Goal: Task Accomplishment & Management: Manage account settings

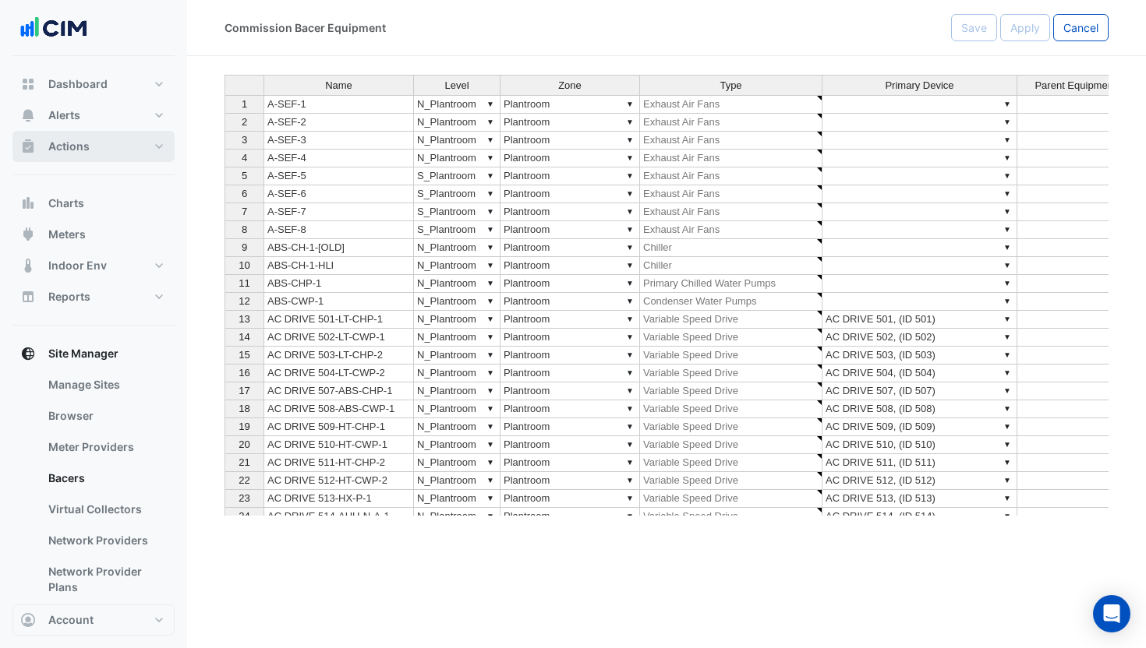
click at [122, 138] on button "Actions" at bounding box center [93, 146] width 162 height 31
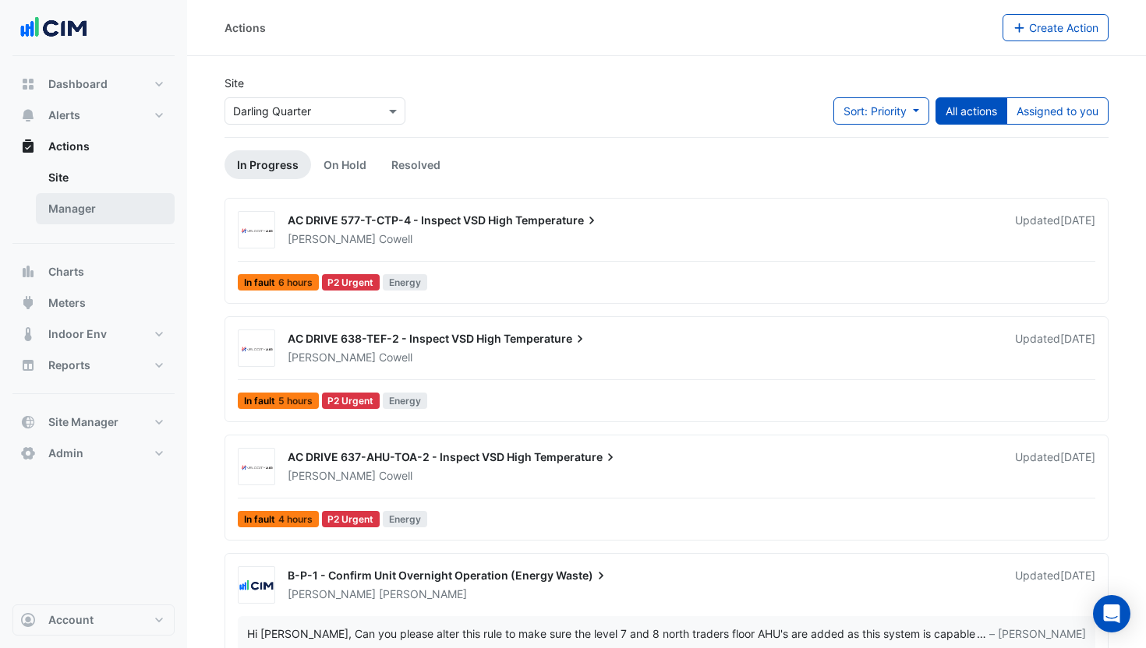
click at [107, 203] on link "Manager" at bounding box center [105, 208] width 139 height 31
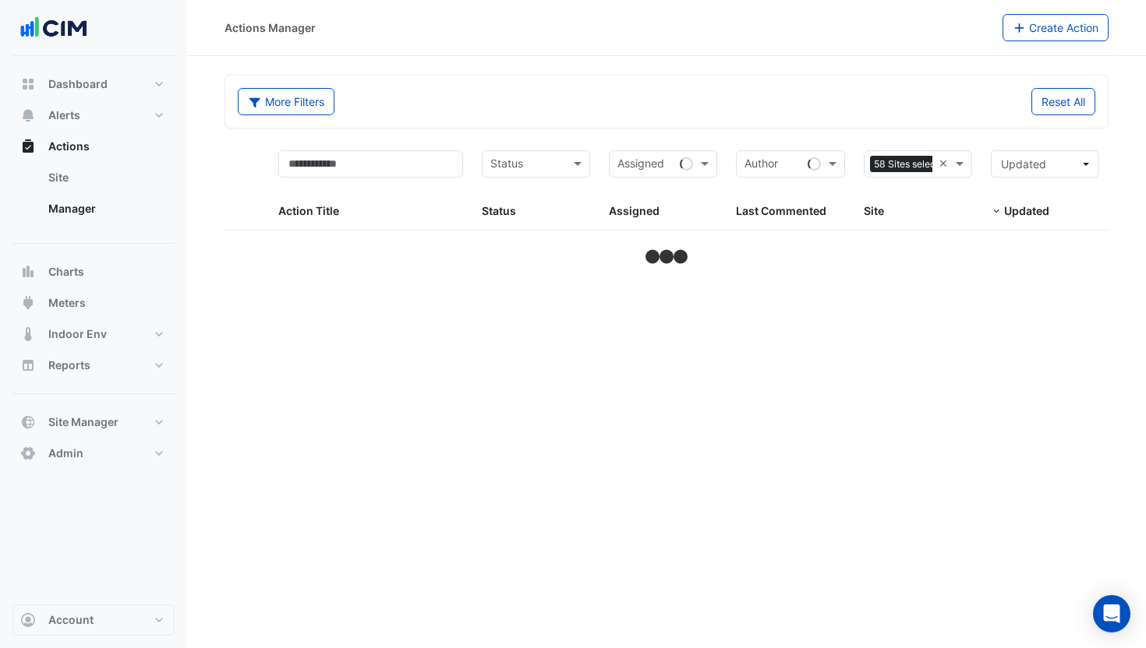
select select "***"
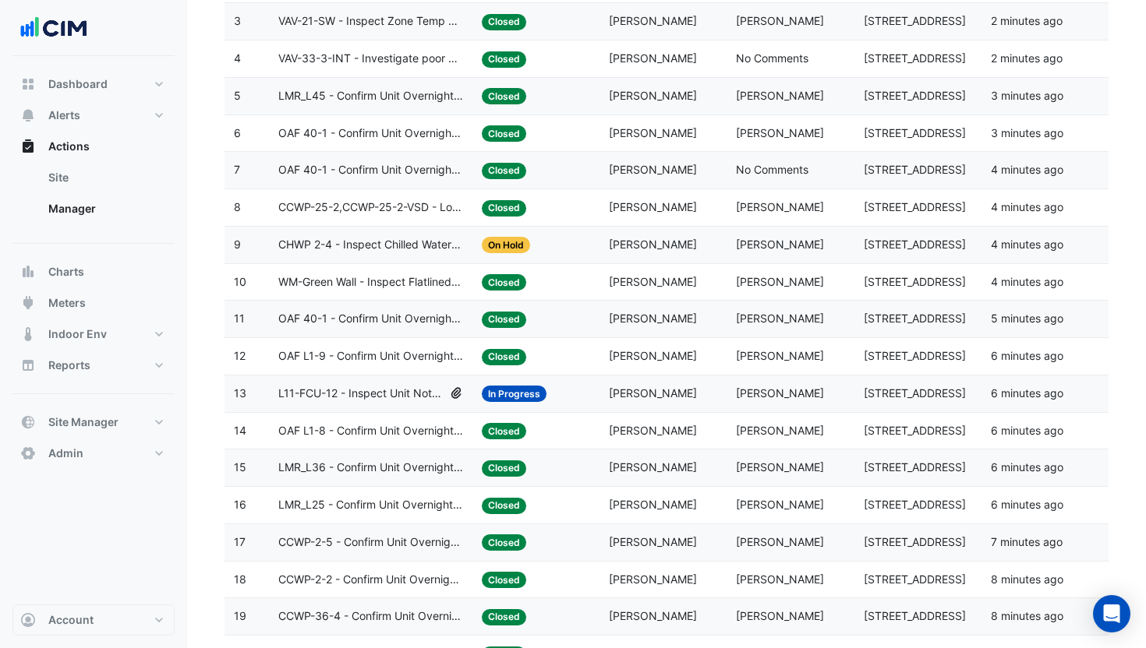
scroll to position [419, 0]
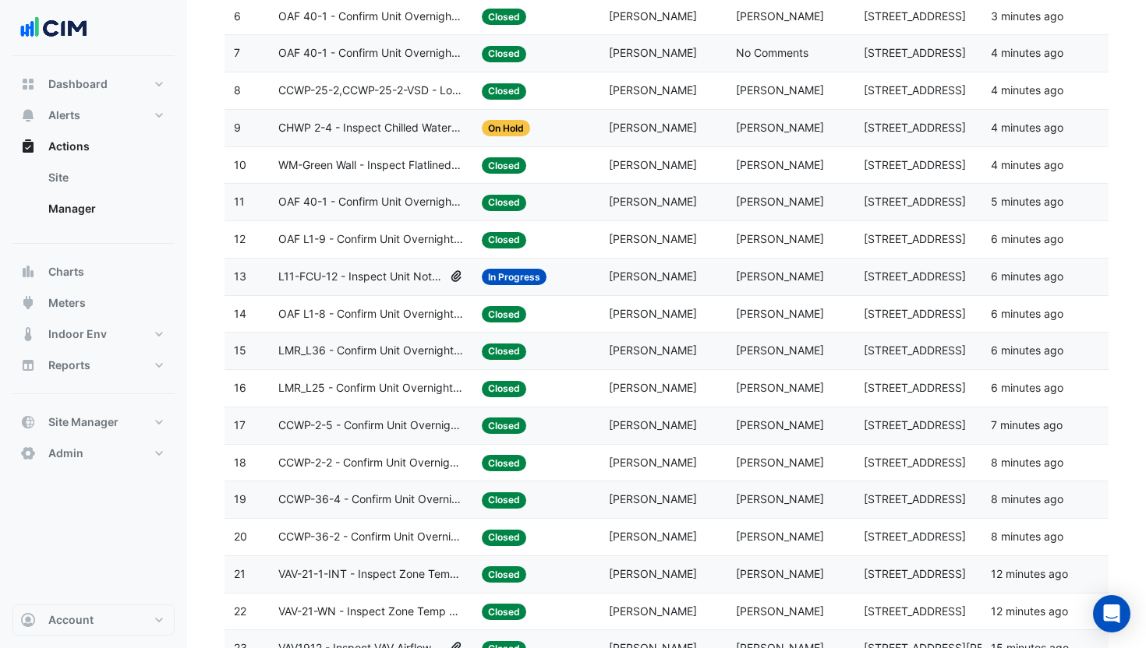
click at [505, 354] on span "Closed" at bounding box center [504, 352] width 44 height 16
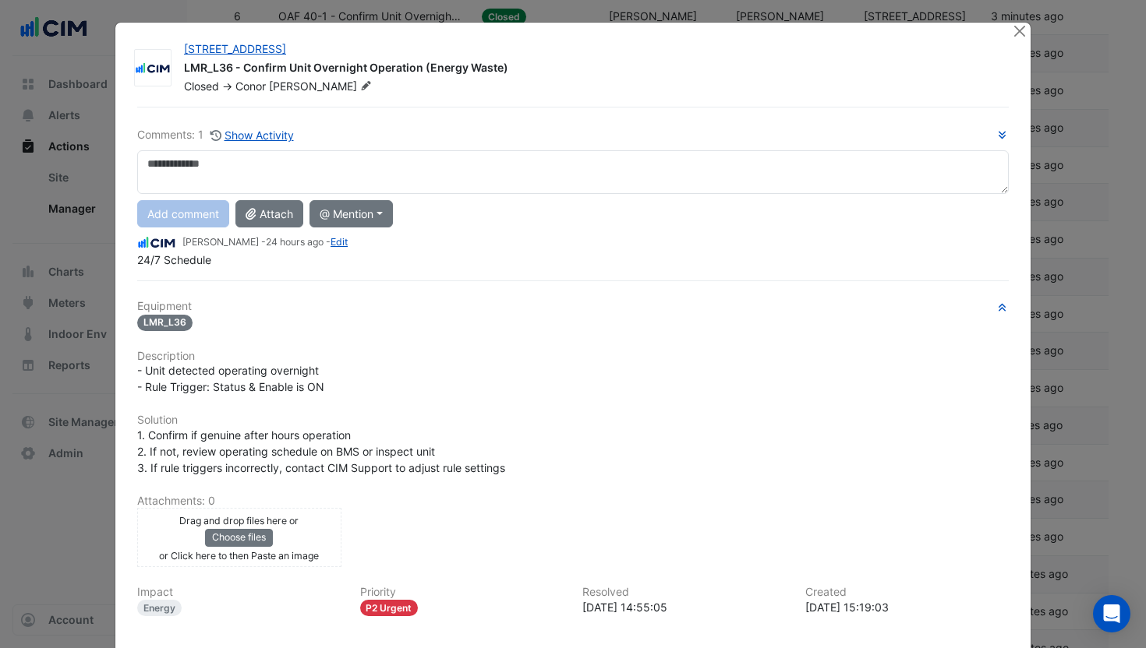
scroll to position [140, 0]
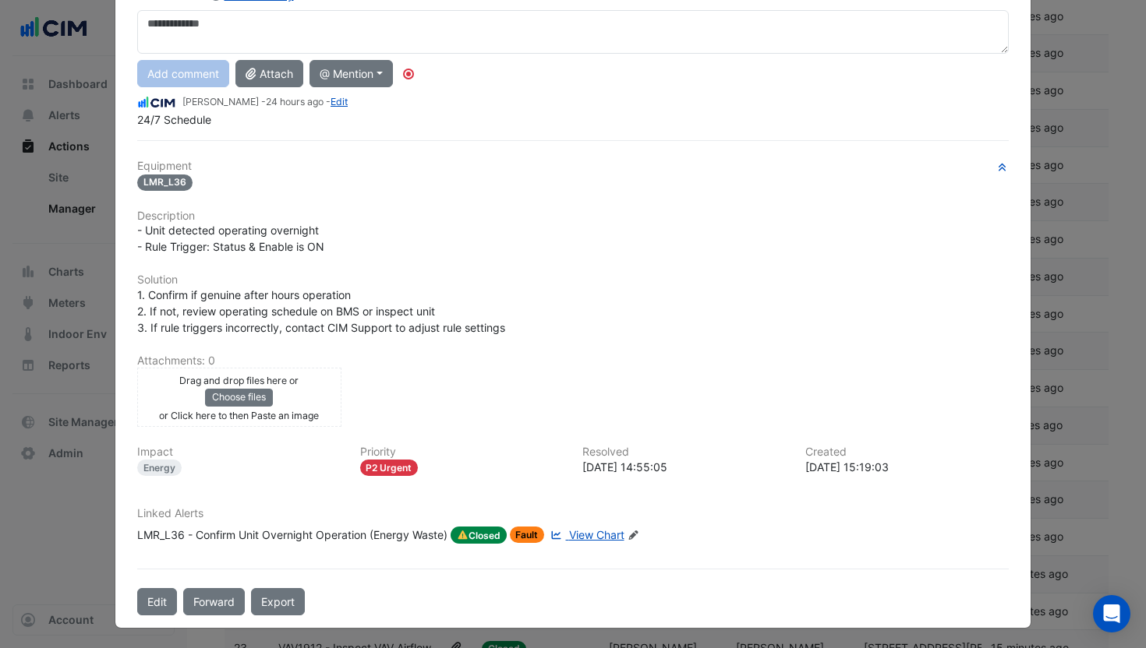
click at [357, 533] on div "LMR_L36 - Confirm Unit Overnight Operation (Energy Waste)" at bounding box center [292, 535] width 310 height 17
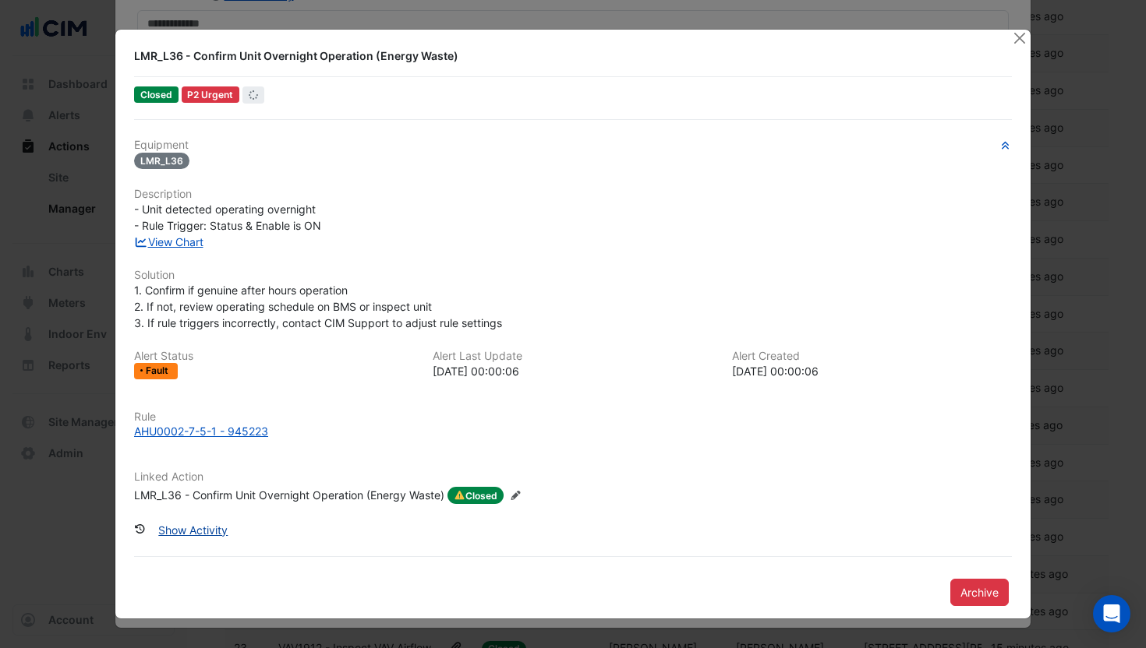
scroll to position [107, 0]
click at [185, 430] on div "AHU0002-7-5-1 - 945223" at bounding box center [201, 431] width 134 height 16
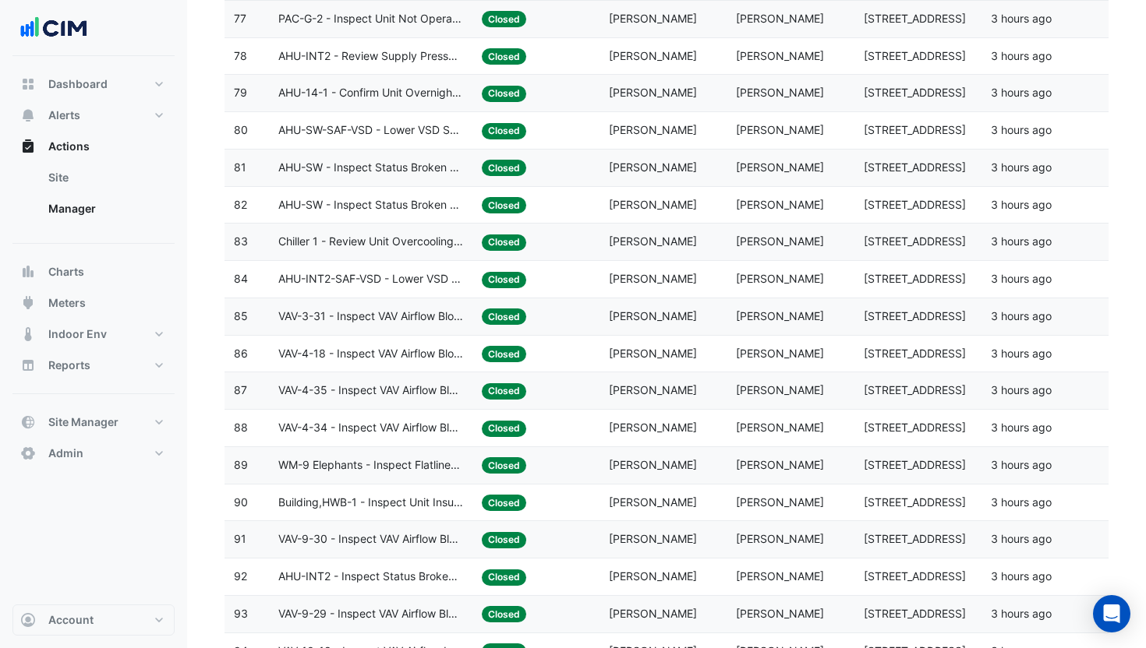
scroll to position [3116, 0]
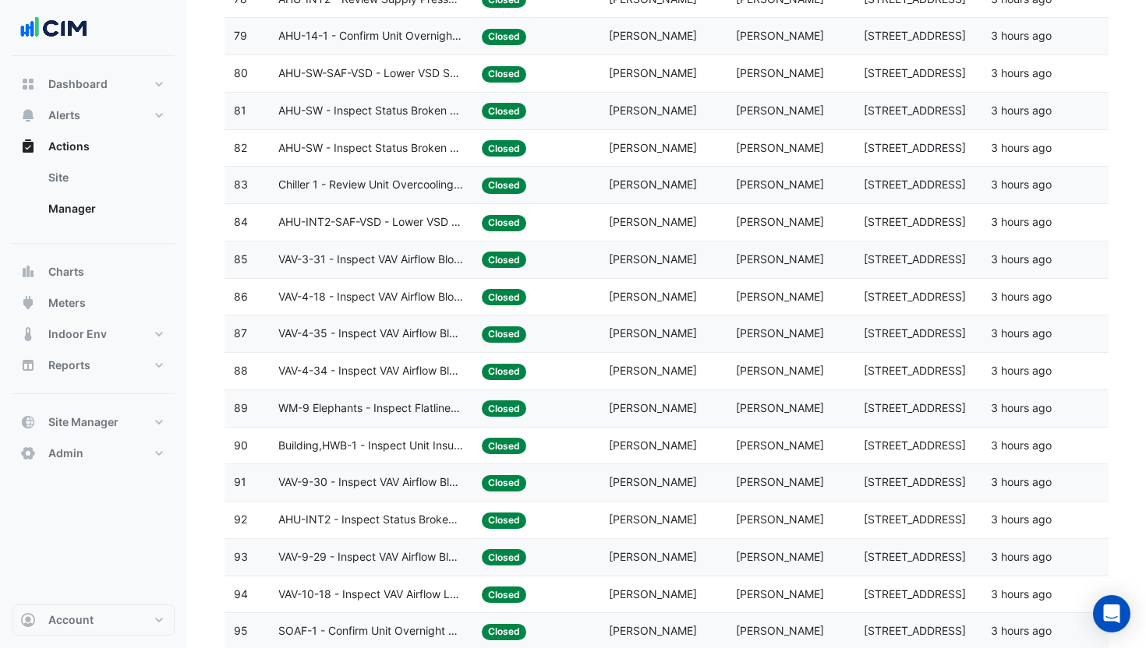
click at [555, 365] on div "Status: Closed" at bounding box center [536, 371] width 108 height 18
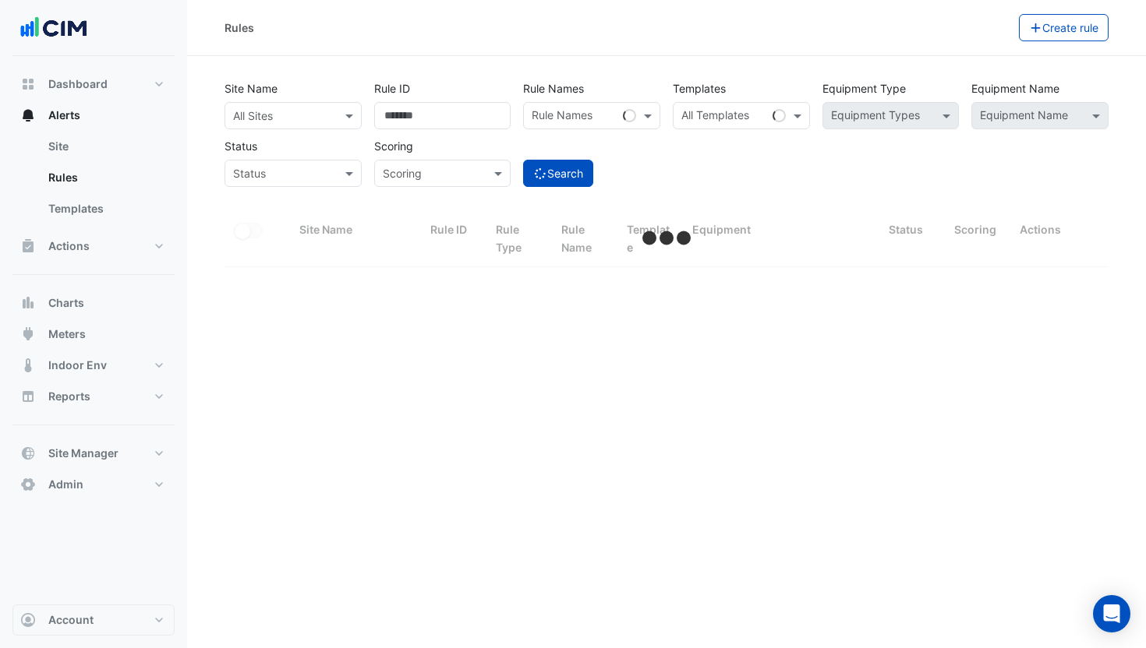
select select "***"
